Goal: Task Accomplishment & Management: Complete application form

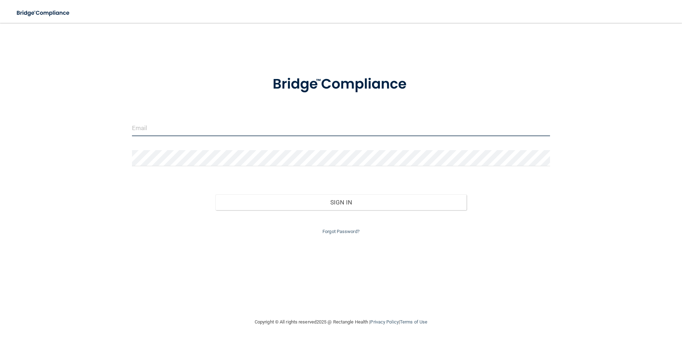
click at [192, 129] on input "email" at bounding box center [341, 128] width 419 height 16
type input "[EMAIL_ADDRESS][DOMAIN_NAME]"
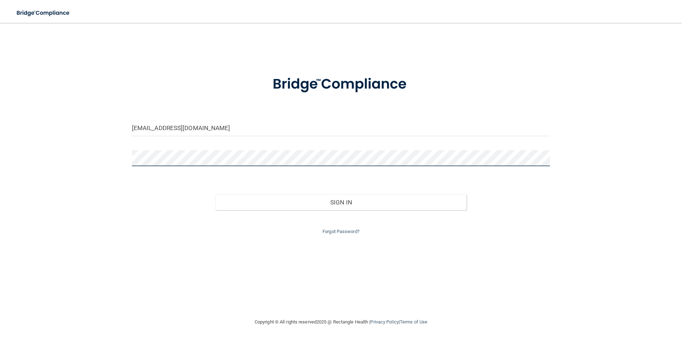
click at [216, 194] on button "Sign In" at bounding box center [341, 202] width 251 height 16
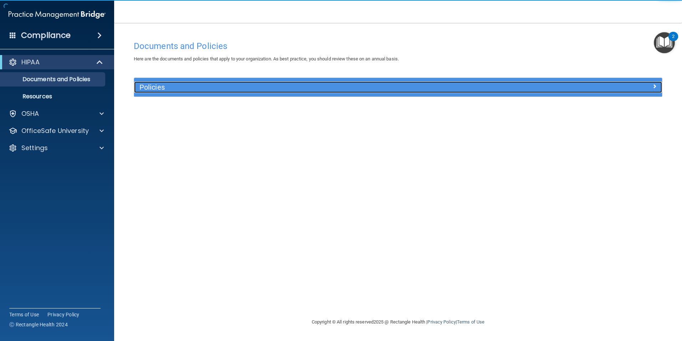
click at [654, 86] on span at bounding box center [655, 86] width 4 height 9
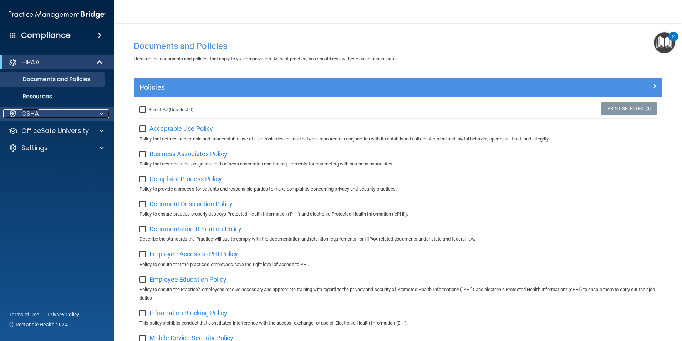
click at [101, 113] on span at bounding box center [102, 113] width 4 height 9
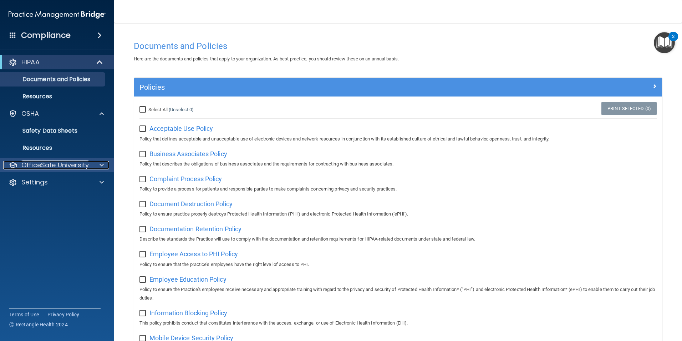
click at [103, 163] on span at bounding box center [102, 165] width 4 height 9
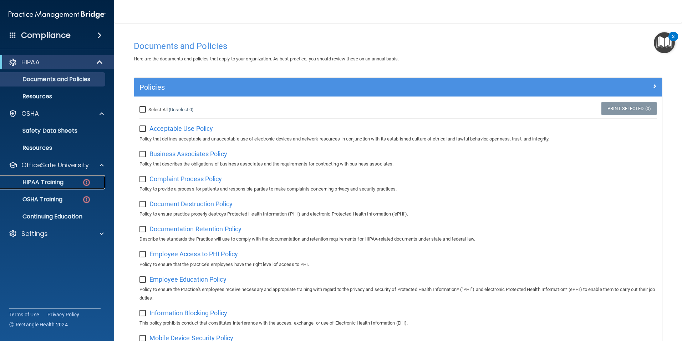
click at [54, 180] on p "HIPAA Training" at bounding box center [34, 181] width 59 height 7
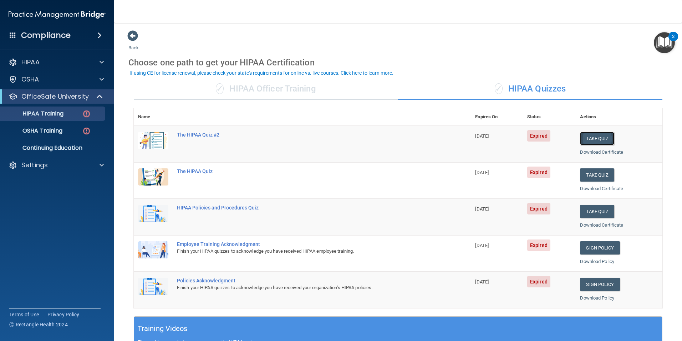
click at [600, 139] on button "Take Quiz" at bounding box center [597, 138] width 34 height 13
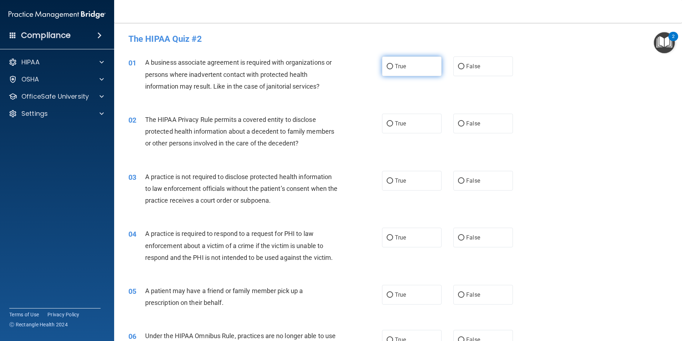
click at [389, 68] on input "True" at bounding box center [390, 66] width 6 height 5
radio input "true"
click at [459, 122] on input "False" at bounding box center [461, 123] width 6 height 5
radio input "true"
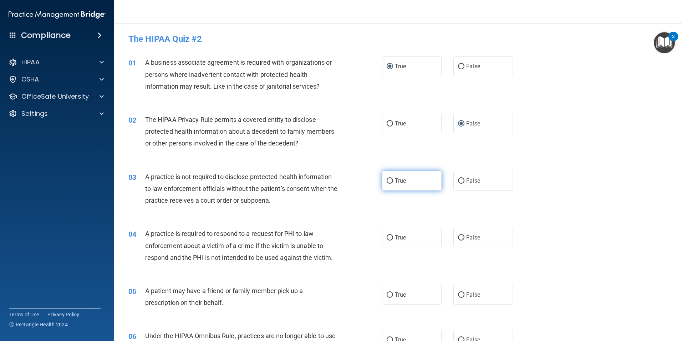
click at [388, 180] on input "True" at bounding box center [390, 180] width 6 height 5
radio input "true"
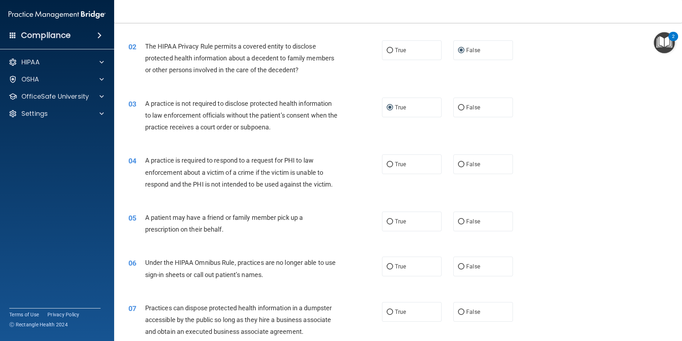
scroll to position [107, 0]
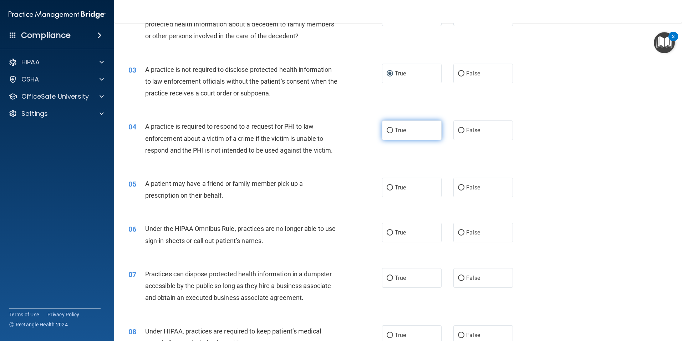
click at [391, 129] on label "True" at bounding box center [412, 130] width 60 height 20
click at [391, 129] on input "True" at bounding box center [390, 130] width 6 height 5
radio input "true"
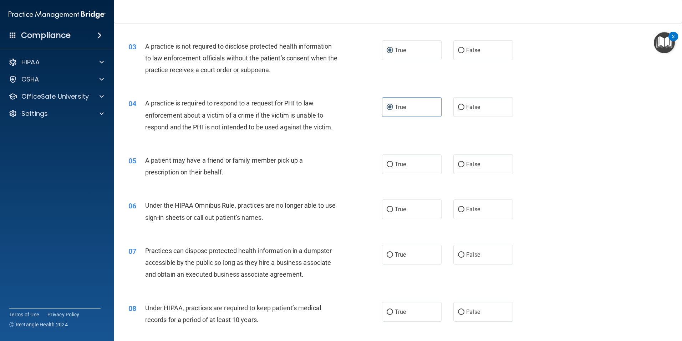
scroll to position [143, 0]
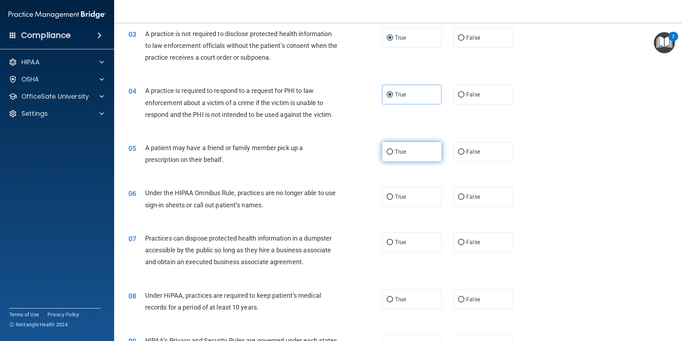
click at [389, 153] on input "True" at bounding box center [390, 151] width 6 height 5
radio input "true"
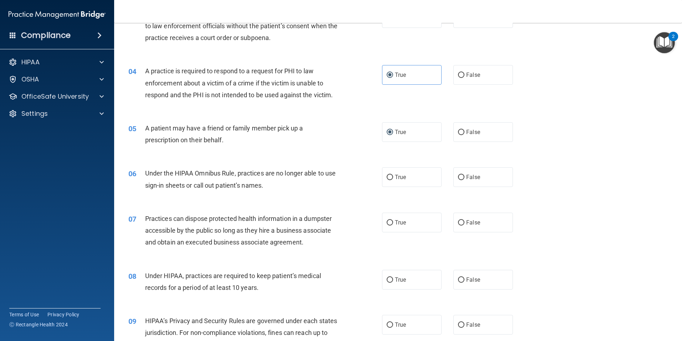
scroll to position [178, 0]
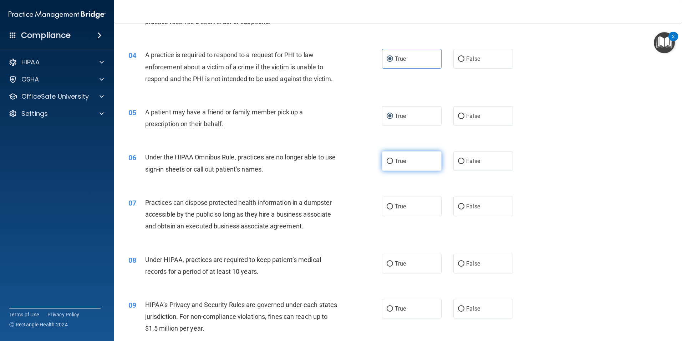
click at [389, 161] on input "True" at bounding box center [390, 160] width 6 height 5
radio input "true"
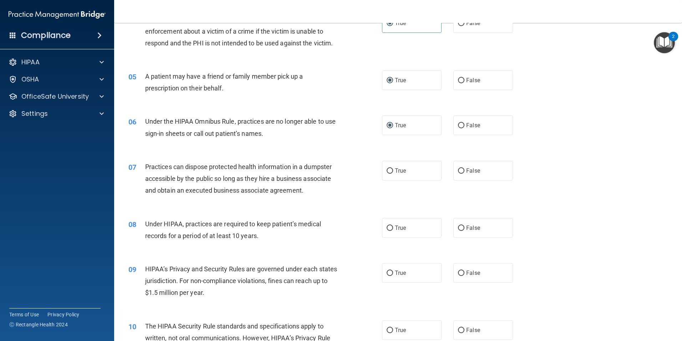
scroll to position [250, 0]
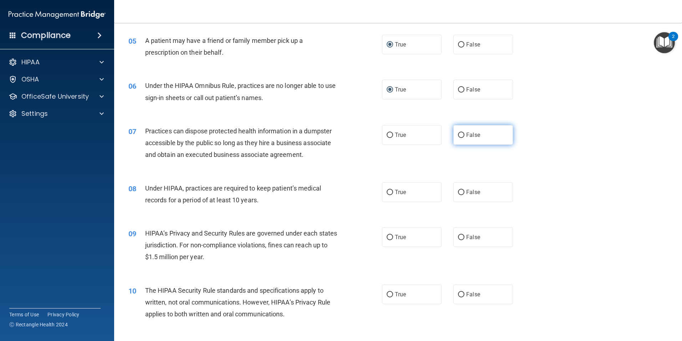
click at [460, 136] on input "False" at bounding box center [461, 134] width 6 height 5
radio input "true"
click at [388, 192] on input "True" at bounding box center [390, 192] width 6 height 5
radio input "true"
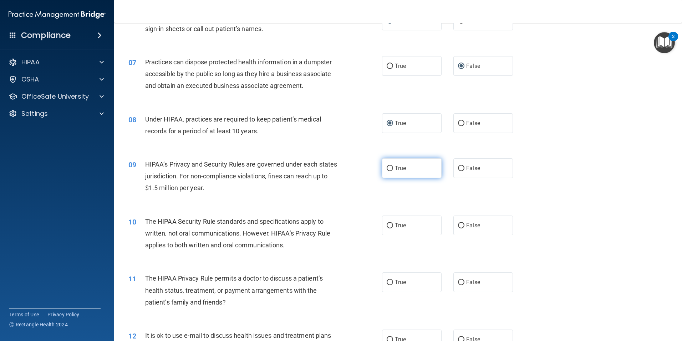
scroll to position [321, 0]
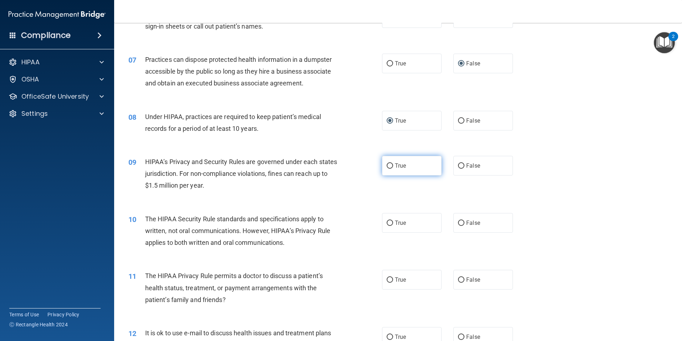
click at [390, 165] on input "True" at bounding box center [390, 165] width 6 height 5
radio input "true"
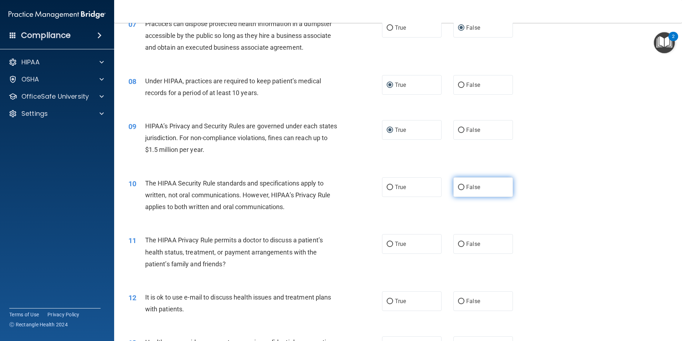
click at [460, 187] on input "False" at bounding box center [461, 187] width 6 height 5
radio input "true"
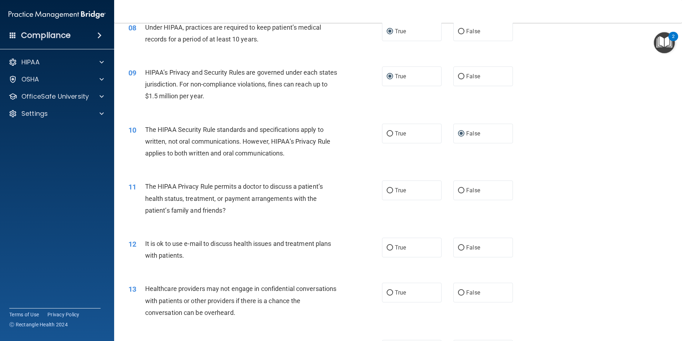
scroll to position [428, 0]
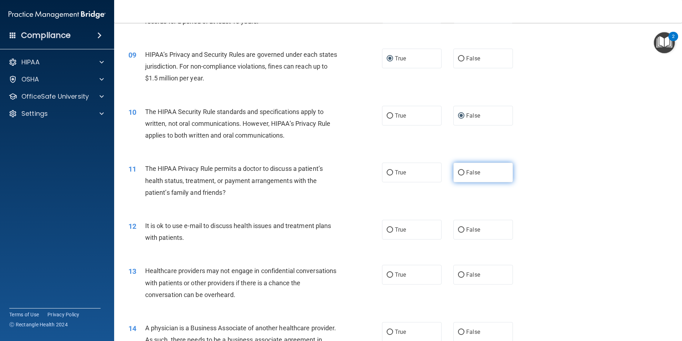
click at [458, 175] on input "False" at bounding box center [461, 172] width 6 height 5
radio input "true"
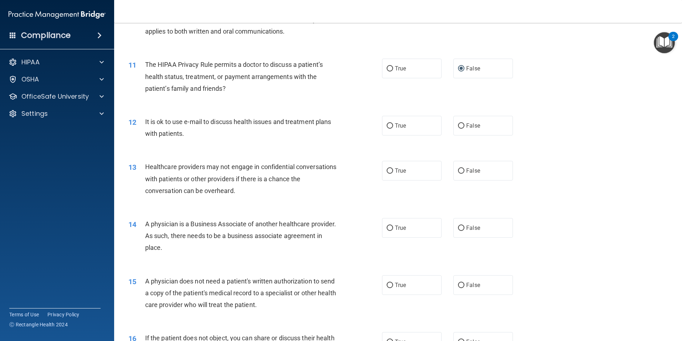
scroll to position [535, 0]
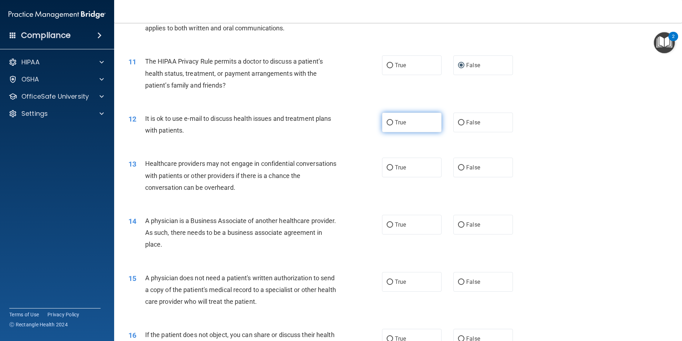
click at [387, 123] on input "True" at bounding box center [390, 122] width 6 height 5
radio input "true"
click at [389, 168] on input "True" at bounding box center [390, 167] width 6 height 5
radio input "true"
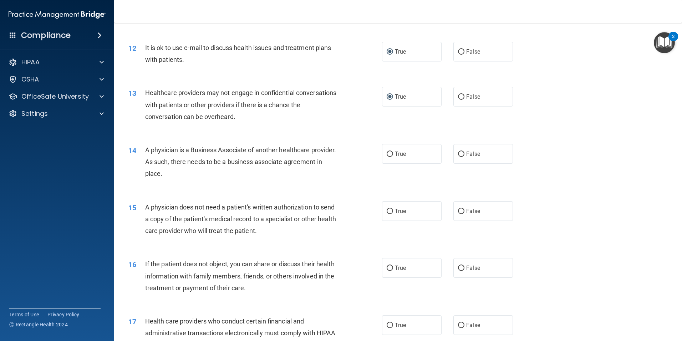
scroll to position [607, 0]
click at [387, 155] on input "True" at bounding box center [390, 153] width 6 height 5
radio input "true"
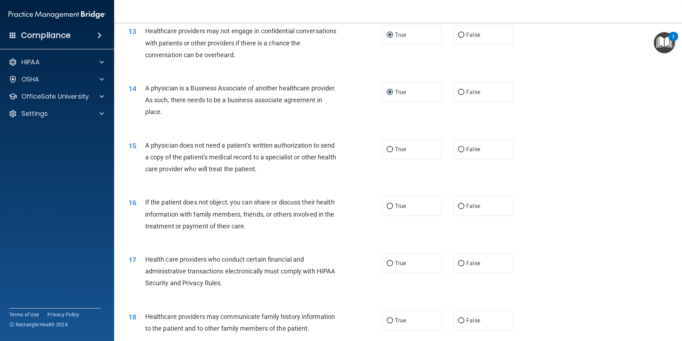
scroll to position [714, 0]
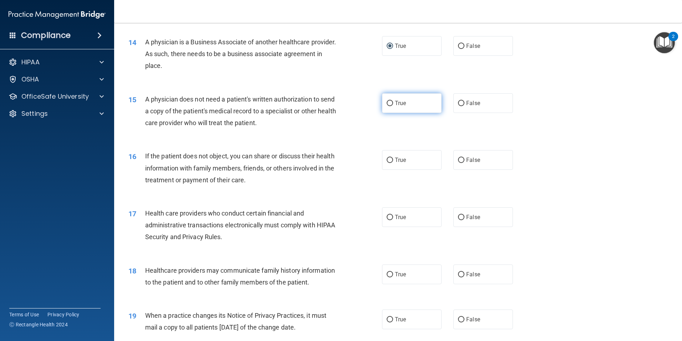
click at [387, 105] on input "True" at bounding box center [390, 103] width 6 height 5
radio input "true"
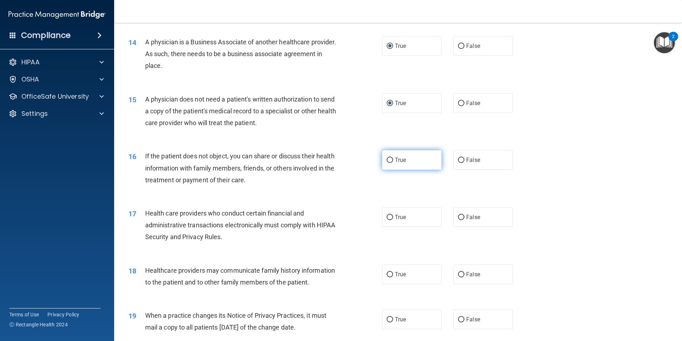
drag, startPoint x: 386, startPoint y: 162, endPoint x: 390, endPoint y: 168, distance: 7.8
click at [387, 161] on input "True" at bounding box center [390, 159] width 6 height 5
radio input "true"
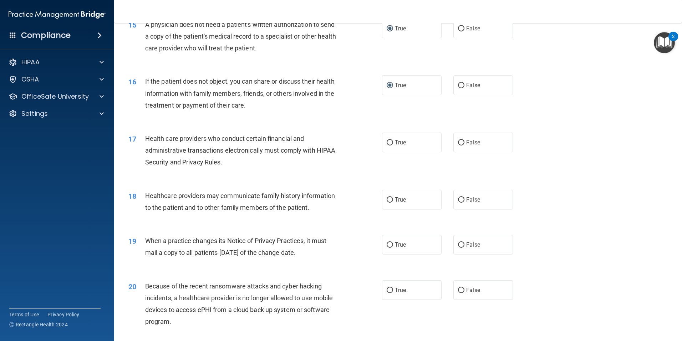
scroll to position [821, 0]
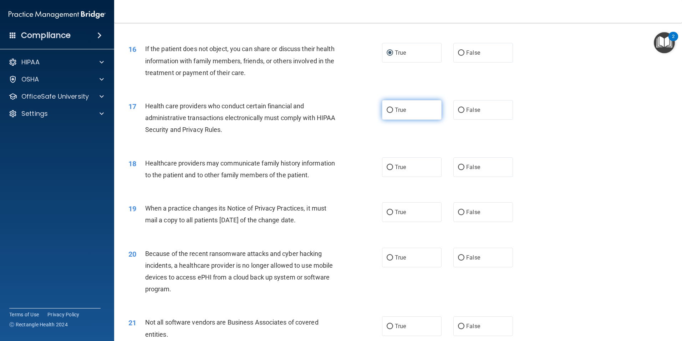
click at [390, 113] on input "True" at bounding box center [390, 109] width 6 height 5
radio input "true"
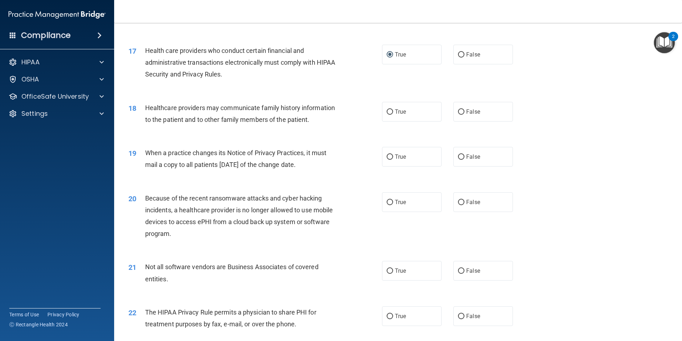
scroll to position [892, 0]
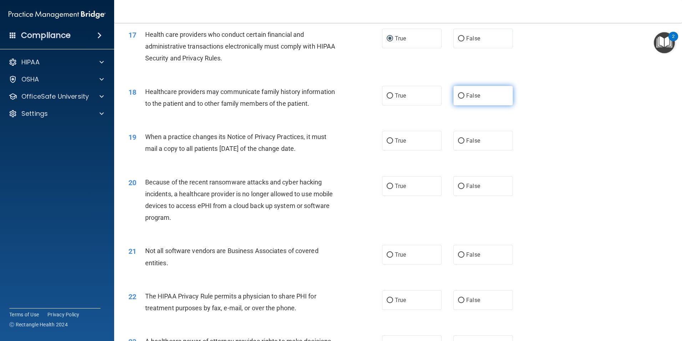
click at [459, 99] on label "False" at bounding box center [484, 96] width 60 height 20
click at [459, 99] on input "False" at bounding box center [461, 95] width 6 height 5
radio input "true"
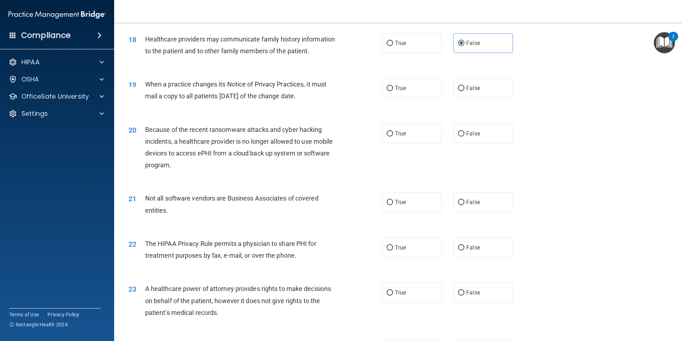
scroll to position [964, 0]
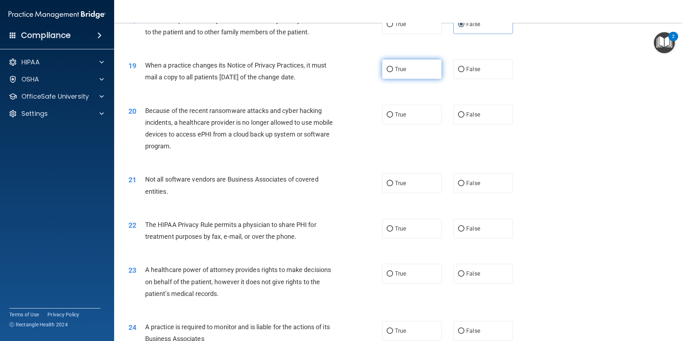
click at [387, 68] on input "True" at bounding box center [390, 69] width 6 height 5
radio input "true"
drag, startPoint x: 460, startPoint y: 115, endPoint x: 465, endPoint y: 134, distance: 19.9
click at [464, 120] on label "False" at bounding box center [484, 115] width 60 height 20
click at [464, 117] on input "False" at bounding box center [461, 114] width 6 height 5
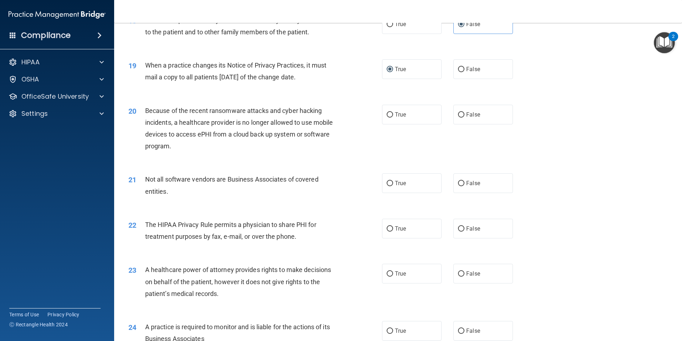
radio input "true"
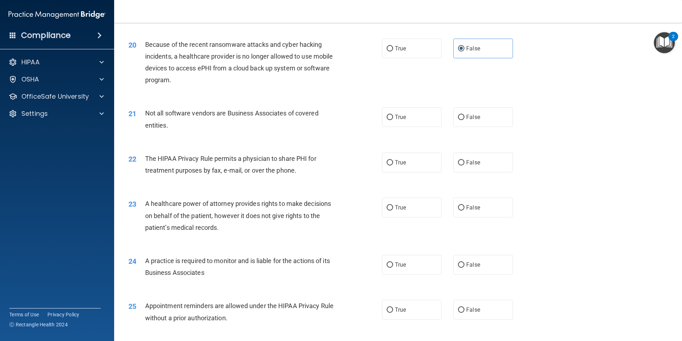
scroll to position [1035, 0]
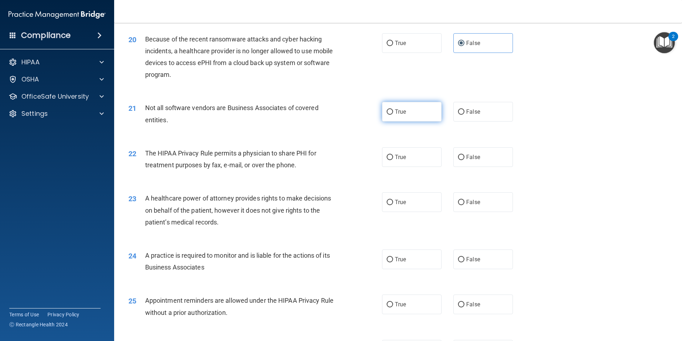
click at [387, 114] on input "True" at bounding box center [390, 111] width 6 height 5
radio input "true"
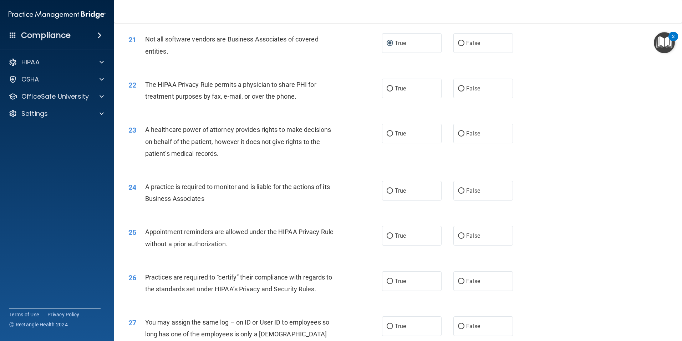
scroll to position [1106, 0]
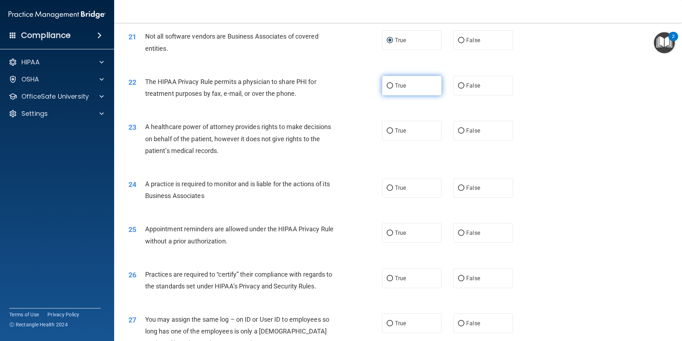
click at [388, 87] on input "True" at bounding box center [390, 85] width 6 height 5
radio input "true"
click at [458, 130] on input "False" at bounding box center [461, 130] width 6 height 5
radio input "true"
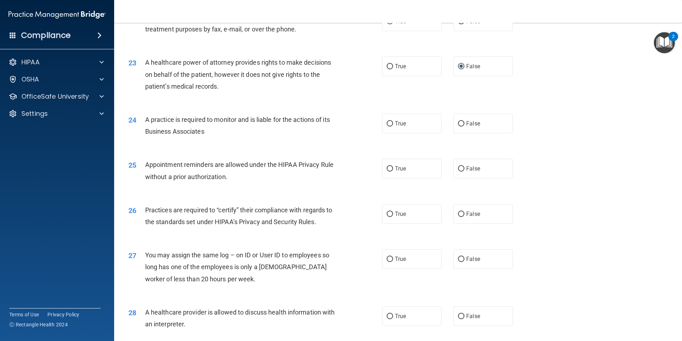
scroll to position [1178, 0]
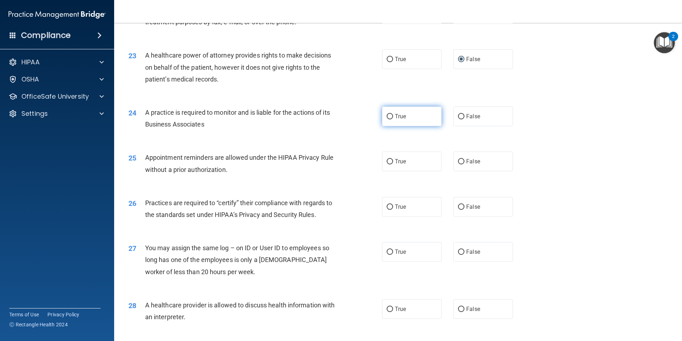
click at [390, 118] on input "True" at bounding box center [390, 116] width 6 height 5
radio input "true"
click at [387, 163] on input "True" at bounding box center [390, 161] width 6 height 5
radio input "true"
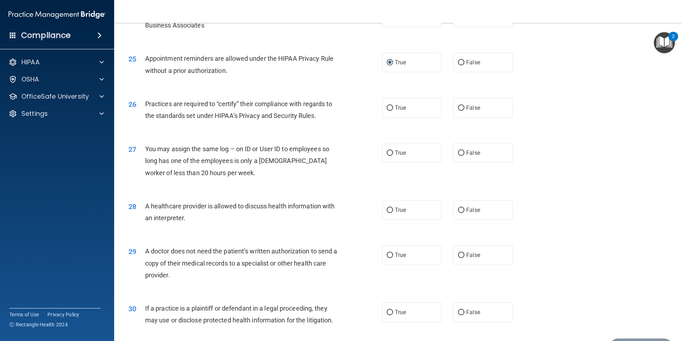
scroll to position [1285, 0]
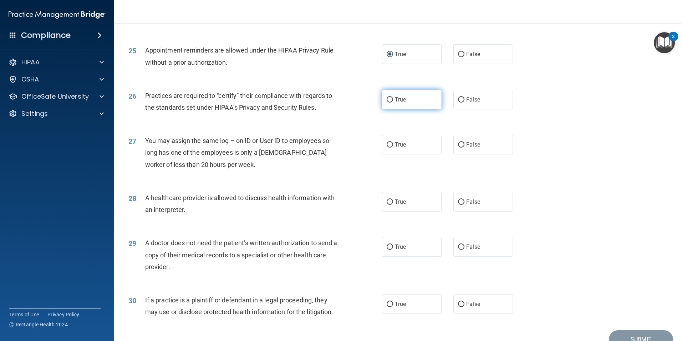
click at [386, 103] on label "True" at bounding box center [412, 100] width 60 height 20
click at [387, 102] on input "True" at bounding box center [390, 99] width 6 height 5
radio input "true"
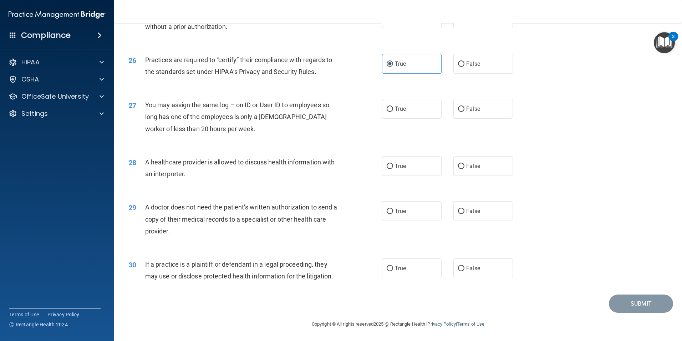
drag, startPoint x: 455, startPoint y: 107, endPoint x: 465, endPoint y: 127, distance: 22.2
click at [459, 114] on label "False" at bounding box center [484, 109] width 60 height 20
click at [459, 112] on input "False" at bounding box center [461, 108] width 6 height 5
radio input "true"
click at [388, 168] on input "True" at bounding box center [390, 165] width 6 height 5
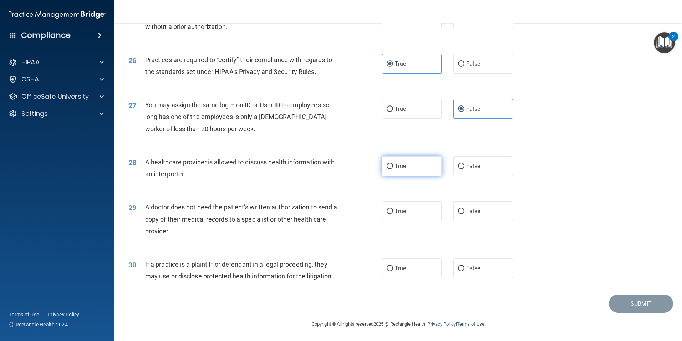
radio input "true"
click at [390, 213] on input "True" at bounding box center [390, 210] width 6 height 5
radio input "true"
click at [389, 271] on input "True" at bounding box center [390, 267] width 6 height 5
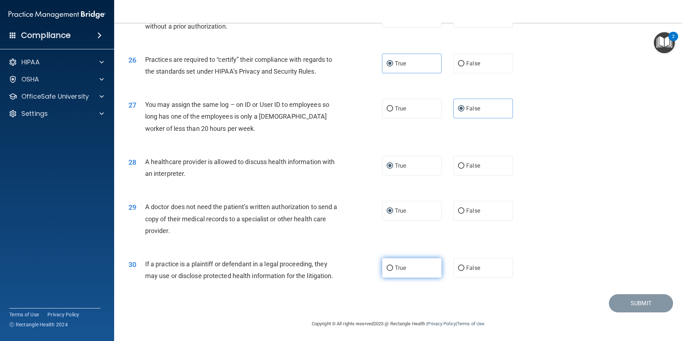
radio input "true"
click at [635, 303] on button "Submit" at bounding box center [641, 303] width 64 height 18
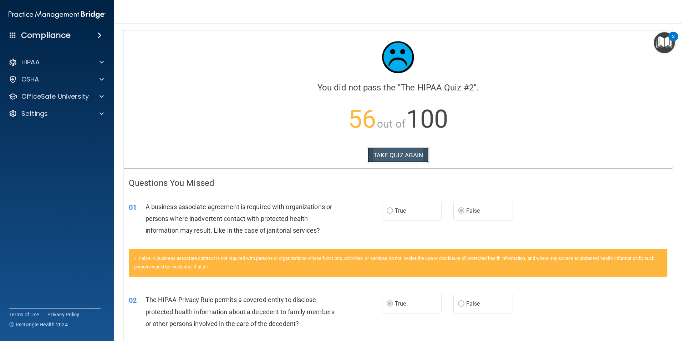
click at [400, 152] on button "TAKE QUIZ AGAIN" at bounding box center [399, 155] width 62 height 16
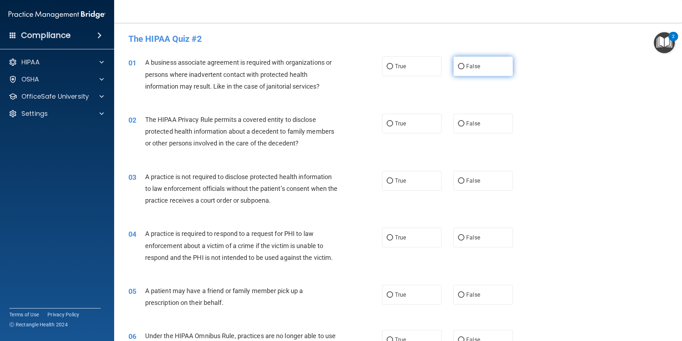
click at [458, 67] on input "False" at bounding box center [461, 66] width 6 height 5
radio input "true"
click at [458, 123] on input "False" at bounding box center [461, 123] width 6 height 5
radio input "true"
click at [389, 125] on input "True" at bounding box center [390, 123] width 6 height 5
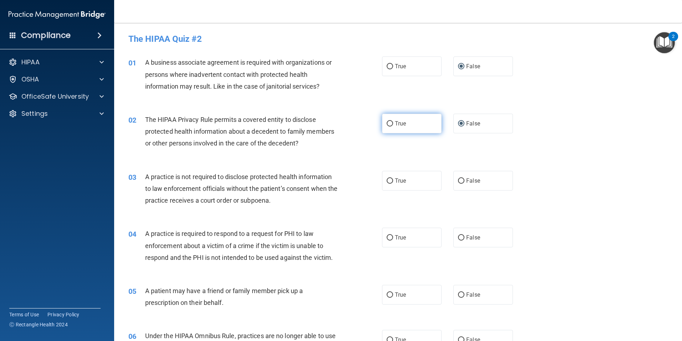
radio input "true"
radio input "false"
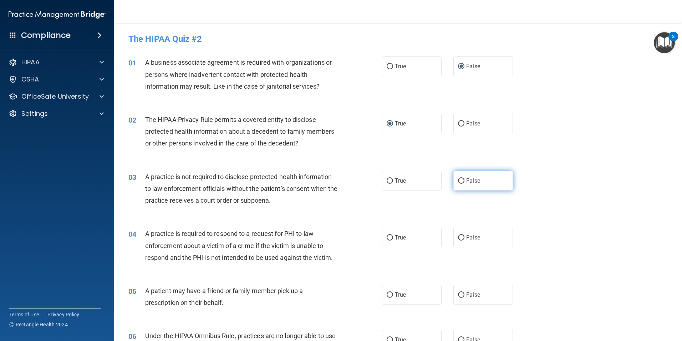
click at [458, 183] on label "False" at bounding box center [484, 181] width 60 height 20
click at [458, 183] on input "False" at bounding box center [461, 180] width 6 height 5
radio input "true"
click at [458, 240] on input "False" at bounding box center [461, 237] width 6 height 5
radio input "true"
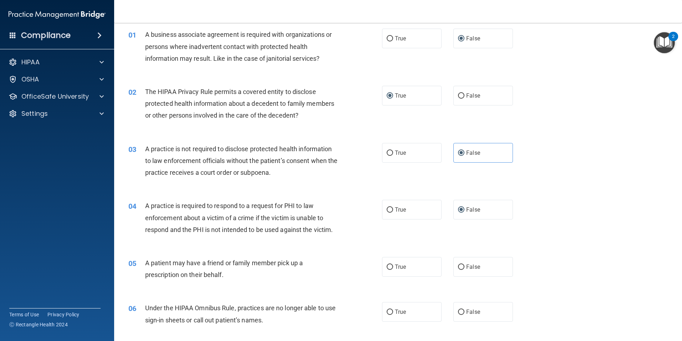
scroll to position [107, 0]
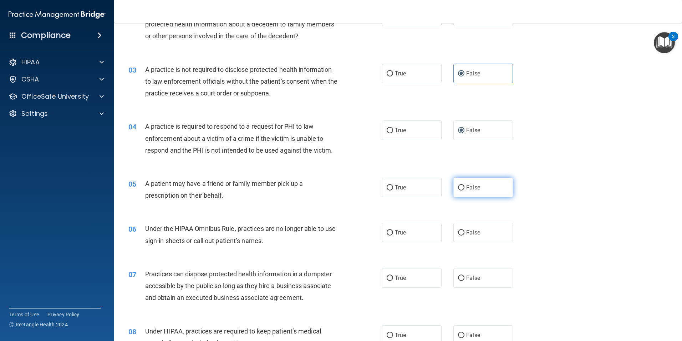
click at [458, 189] on input "False" at bounding box center [461, 187] width 6 height 5
radio input "true"
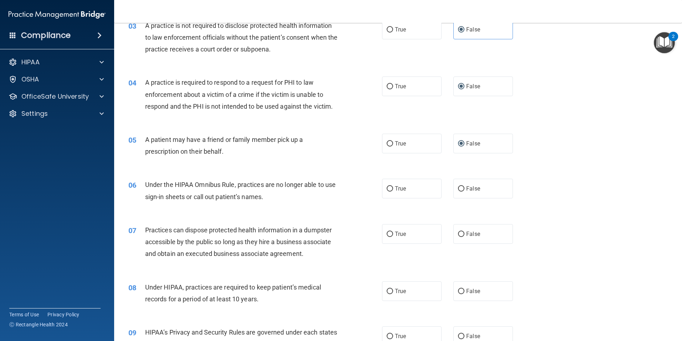
scroll to position [178, 0]
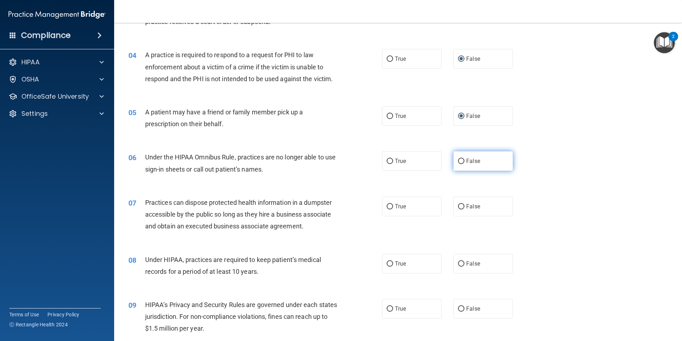
click at [458, 162] on input "False" at bounding box center [461, 160] width 6 height 5
radio input "true"
click at [460, 206] on input "False" at bounding box center [461, 206] width 6 height 5
radio input "true"
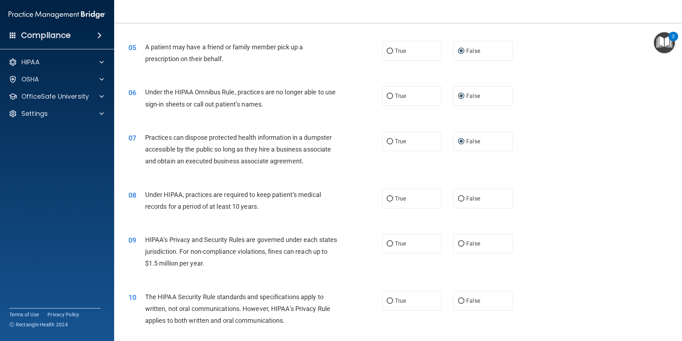
scroll to position [250, 0]
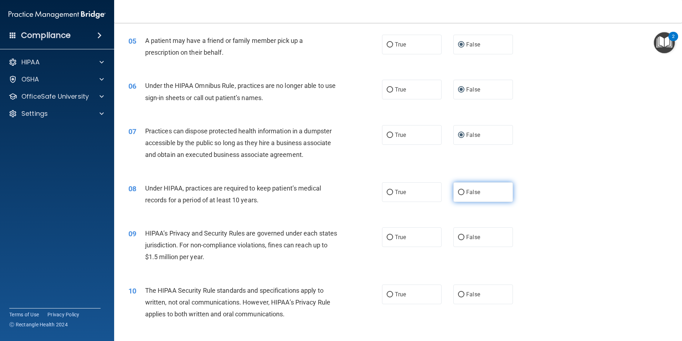
click at [458, 195] on input "False" at bounding box center [461, 192] width 6 height 5
radio input "true"
click at [460, 240] on input "False" at bounding box center [461, 237] width 6 height 5
radio input "true"
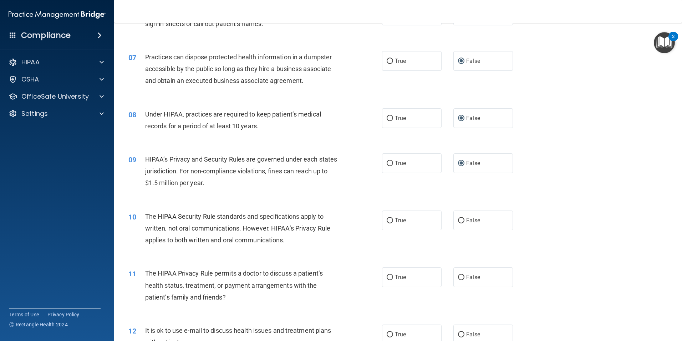
scroll to position [357, 0]
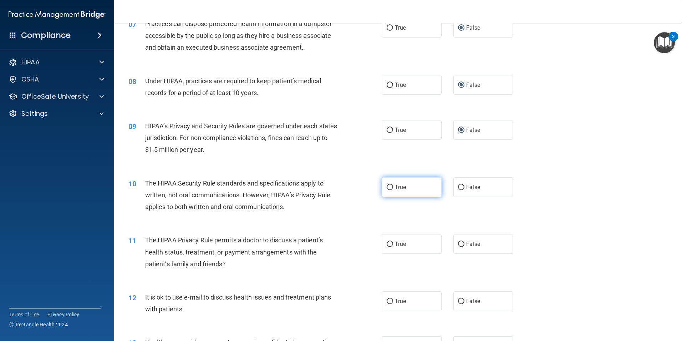
click at [389, 188] on input "True" at bounding box center [390, 187] width 6 height 5
radio input "true"
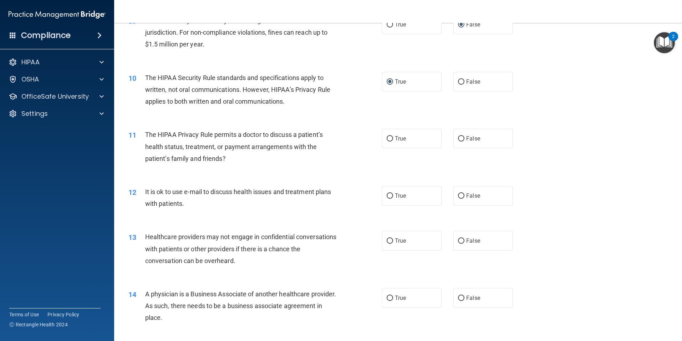
scroll to position [464, 0]
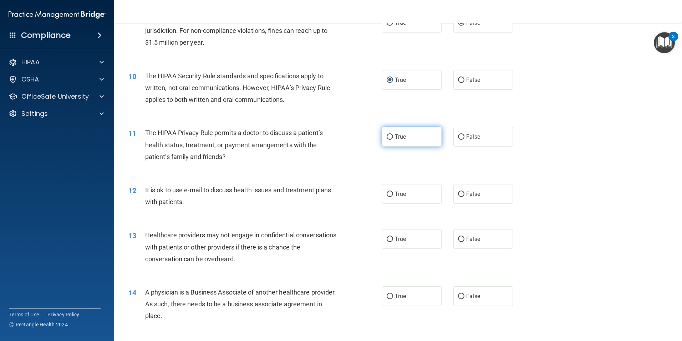
click at [387, 137] on input "True" at bounding box center [390, 136] width 6 height 5
radio input "true"
click at [387, 197] on label "True" at bounding box center [412, 194] width 60 height 20
click at [387, 197] on input "True" at bounding box center [390, 193] width 6 height 5
radio input "true"
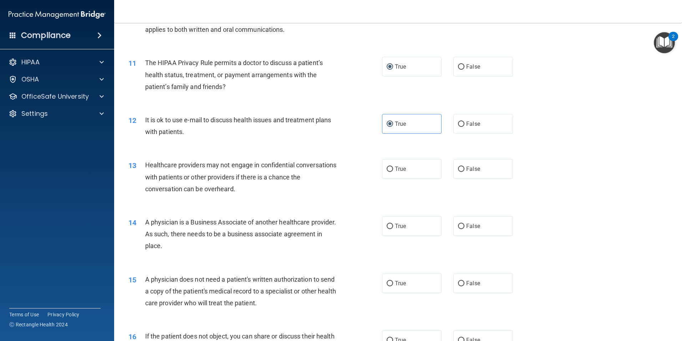
scroll to position [535, 0]
click at [391, 167] on label "True" at bounding box center [412, 167] width 60 height 20
click at [391, 167] on input "True" at bounding box center [390, 167] width 6 height 5
radio input "true"
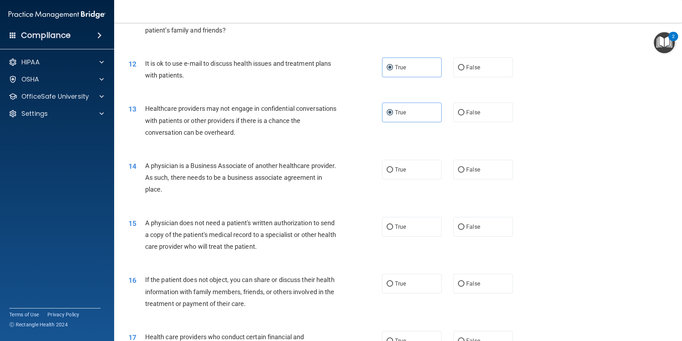
scroll to position [607, 0]
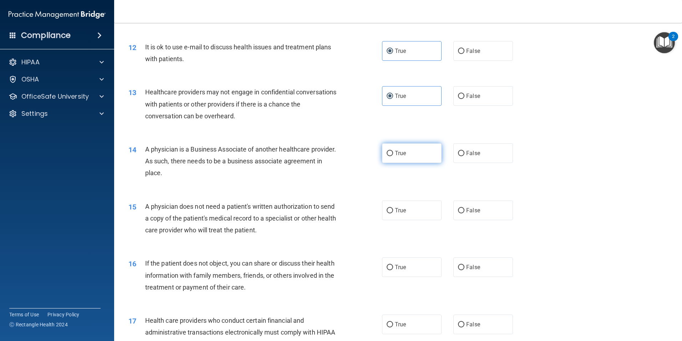
click at [389, 155] on input "True" at bounding box center [390, 153] width 6 height 5
radio input "true"
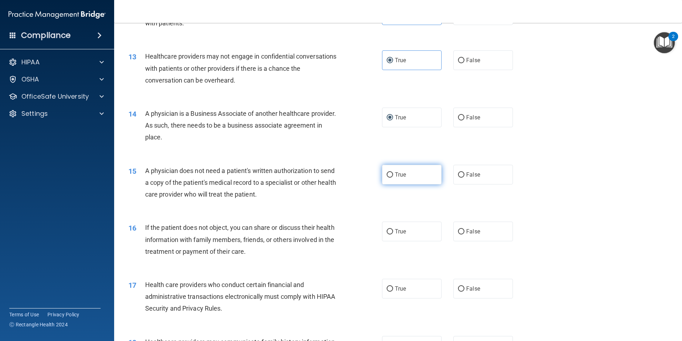
click at [389, 176] on input "True" at bounding box center [390, 174] width 6 height 5
radio input "true"
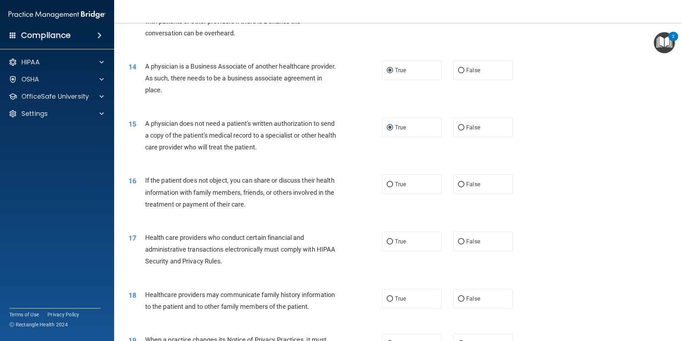
scroll to position [714, 0]
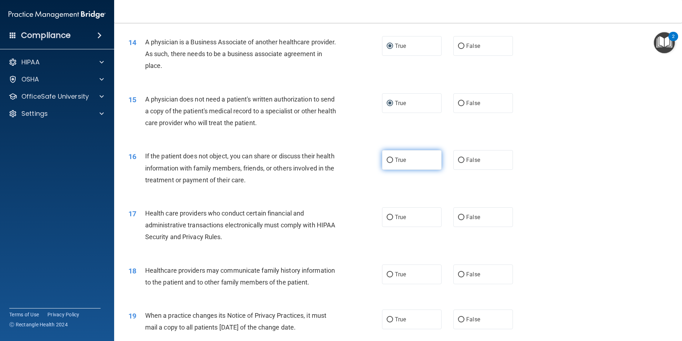
click at [387, 162] on input "True" at bounding box center [390, 159] width 6 height 5
radio input "true"
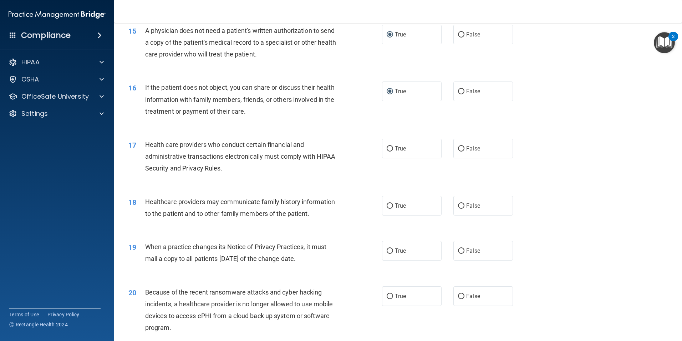
scroll to position [785, 0]
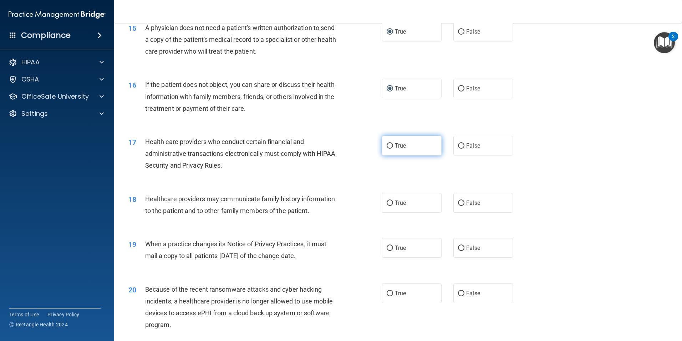
click at [387, 147] on input "True" at bounding box center [390, 145] width 6 height 5
radio input "true"
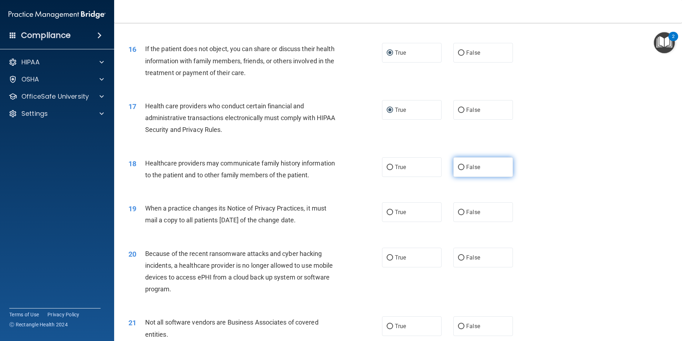
click at [462, 166] on label "False" at bounding box center [484, 167] width 60 height 20
click at [462, 166] on input "False" at bounding box center [461, 167] width 6 height 5
radio input "true"
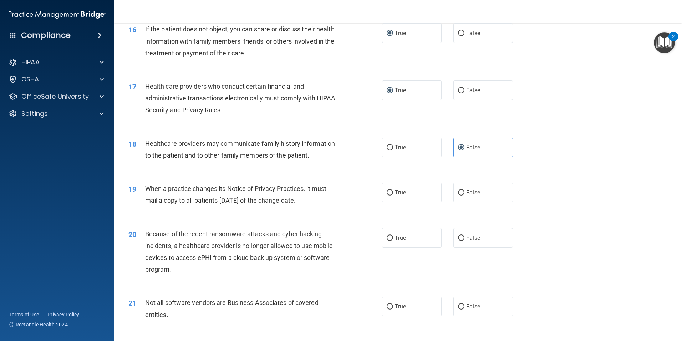
scroll to position [857, 0]
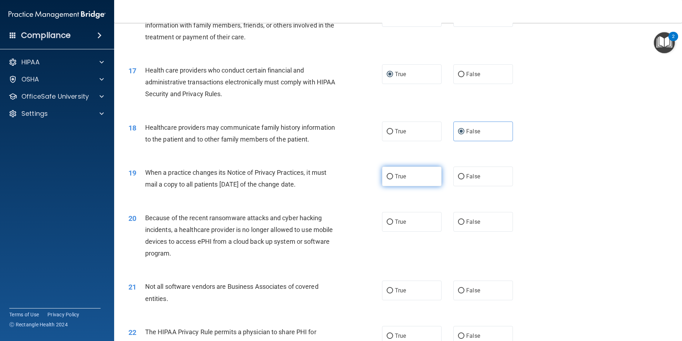
click at [389, 177] on input "True" at bounding box center [390, 176] width 6 height 5
radio input "true"
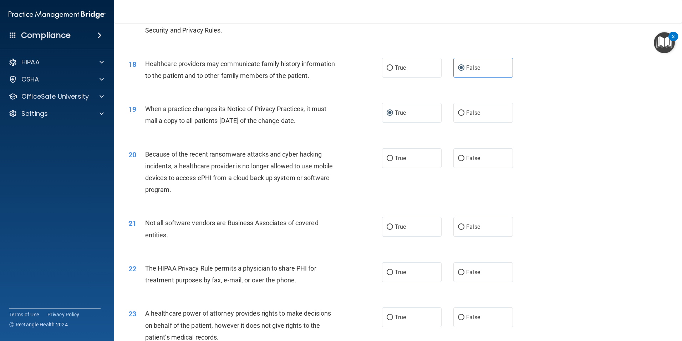
scroll to position [928, 0]
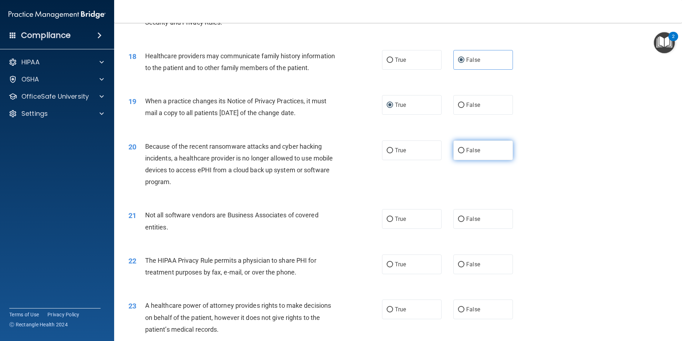
click at [459, 151] on input "False" at bounding box center [461, 150] width 6 height 5
radio input "true"
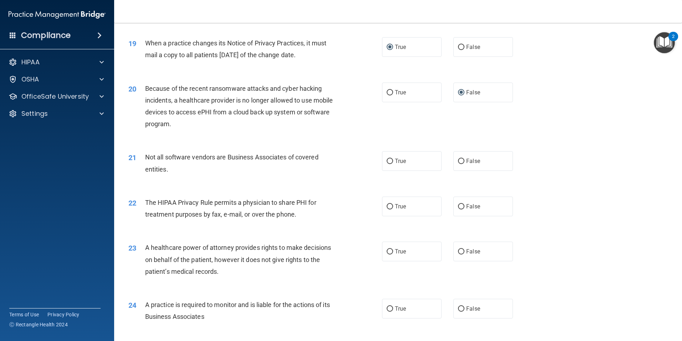
scroll to position [999, 0]
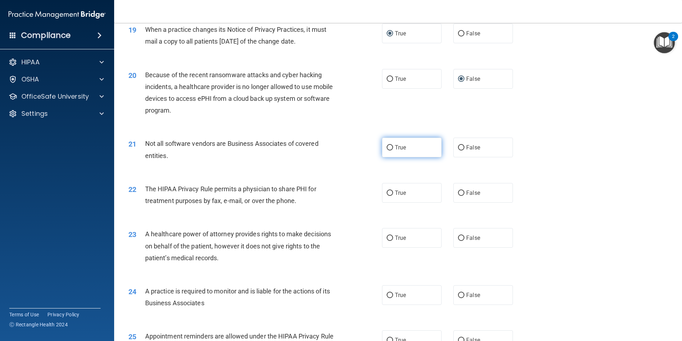
click at [389, 148] on input "True" at bounding box center [390, 147] width 6 height 5
radio input "true"
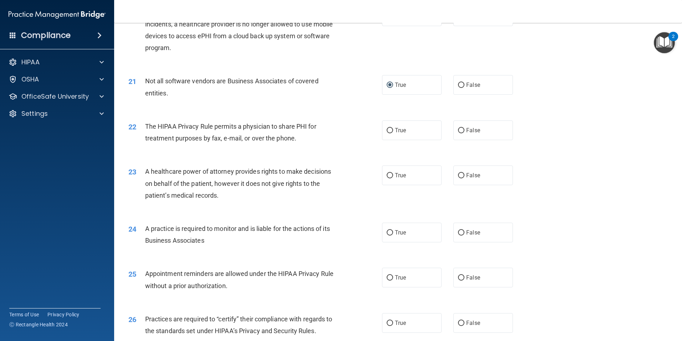
scroll to position [1071, 0]
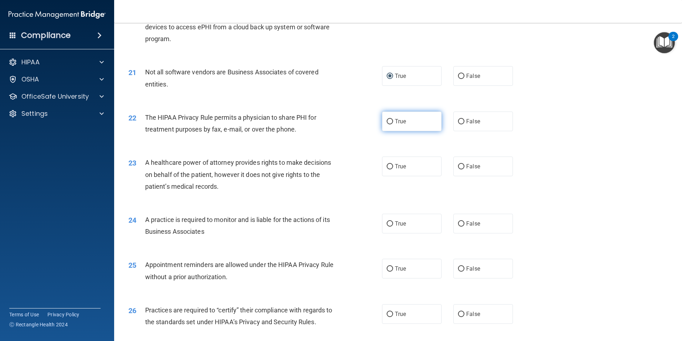
click at [391, 122] on label "True" at bounding box center [412, 121] width 60 height 20
click at [391, 122] on input "True" at bounding box center [390, 121] width 6 height 5
radio input "true"
click at [461, 169] on input "False" at bounding box center [461, 166] width 6 height 5
radio input "true"
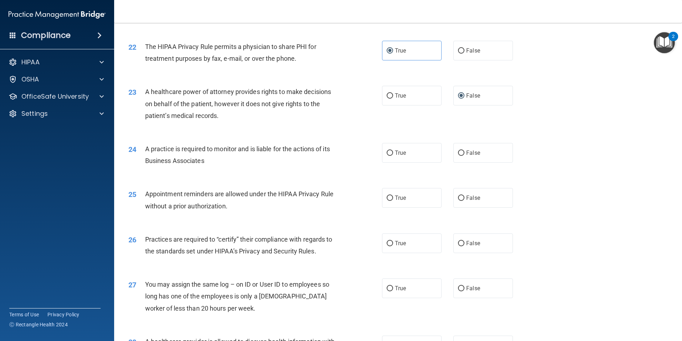
scroll to position [1142, 0]
click at [390, 157] on label "True" at bounding box center [412, 152] width 60 height 20
click at [390, 155] on input "True" at bounding box center [390, 152] width 6 height 5
radio input "true"
click at [389, 201] on label "True" at bounding box center [412, 197] width 60 height 20
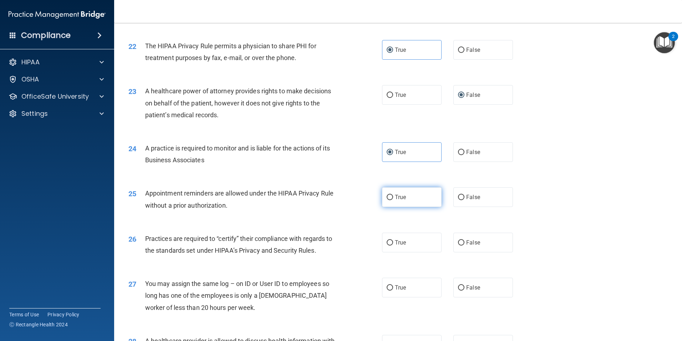
click at [389, 200] on input "True" at bounding box center [390, 197] width 6 height 5
radio input "true"
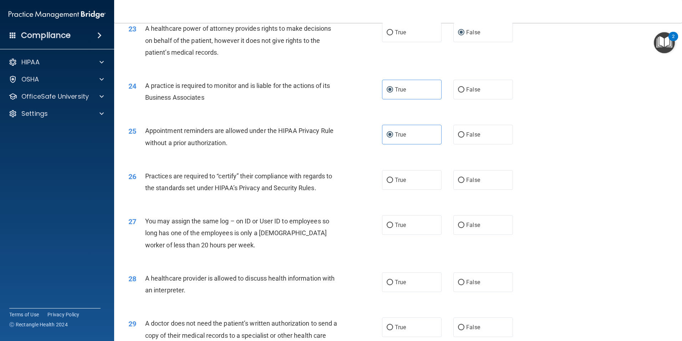
scroll to position [1214, 0]
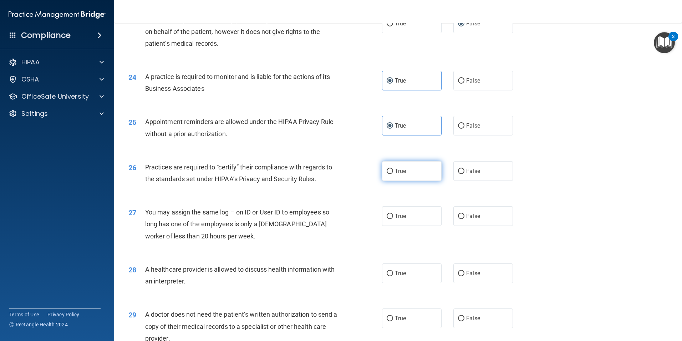
click at [392, 170] on label "True" at bounding box center [412, 171] width 60 height 20
click at [392, 170] on input "True" at bounding box center [390, 170] width 6 height 5
radio input "true"
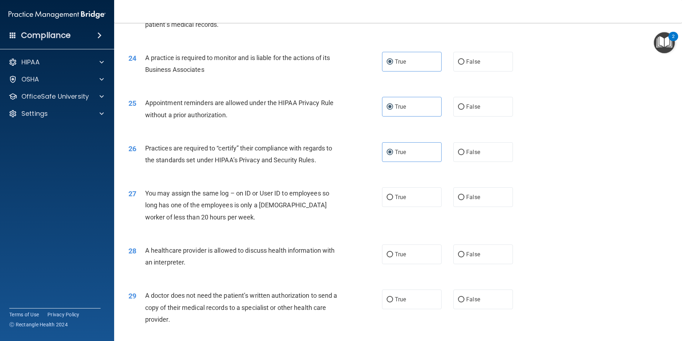
scroll to position [1249, 0]
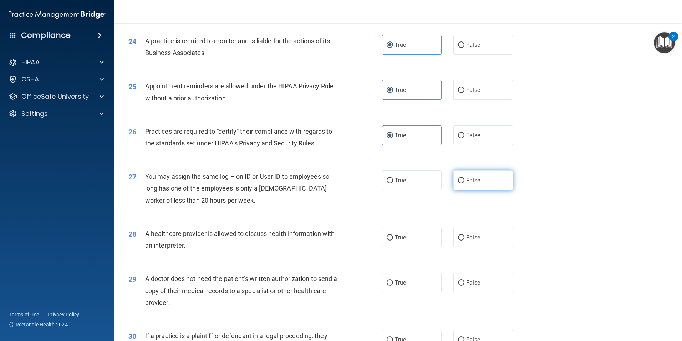
click at [458, 181] on input "False" at bounding box center [461, 180] width 6 height 5
radio input "true"
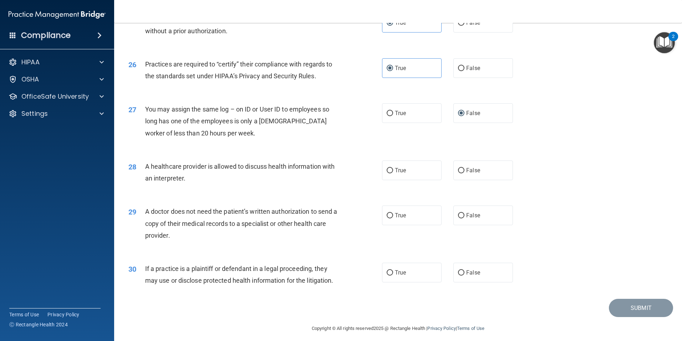
scroll to position [1321, 0]
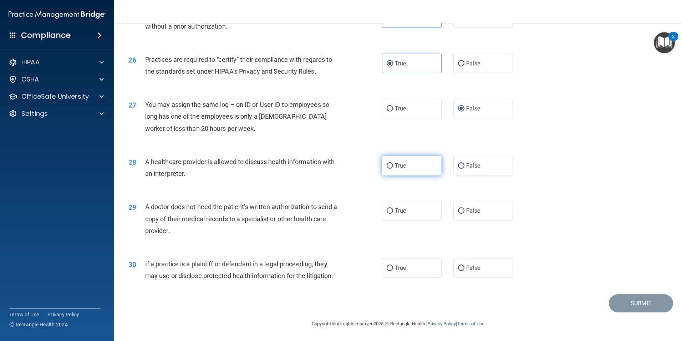
click at [389, 166] on input "True" at bounding box center [390, 165] width 6 height 5
radio input "true"
click at [387, 211] on input "True" at bounding box center [390, 210] width 6 height 5
radio input "true"
click at [387, 269] on input "True" at bounding box center [390, 267] width 6 height 5
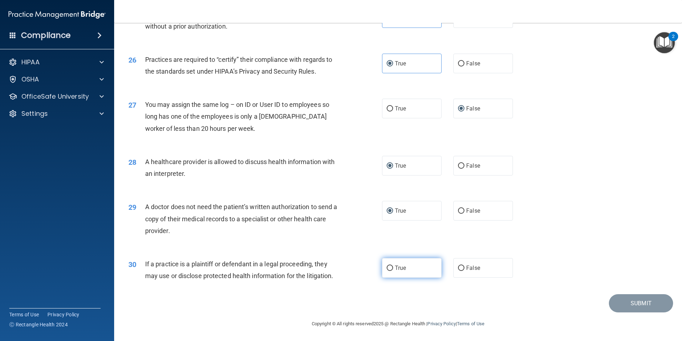
radio input "true"
click at [629, 303] on button "Submit" at bounding box center [641, 303] width 64 height 18
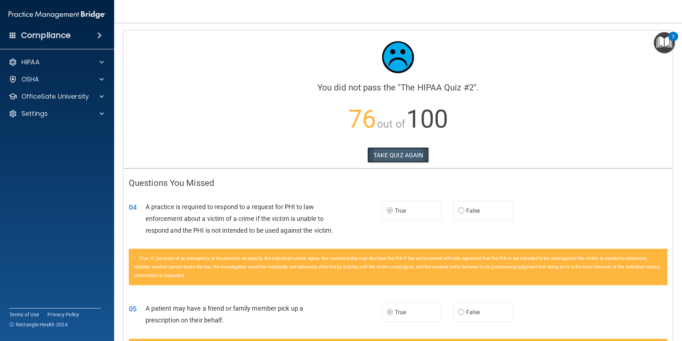
click at [409, 155] on button "TAKE QUIZ AGAIN" at bounding box center [399, 155] width 62 height 16
